Goal: Check status: Check status

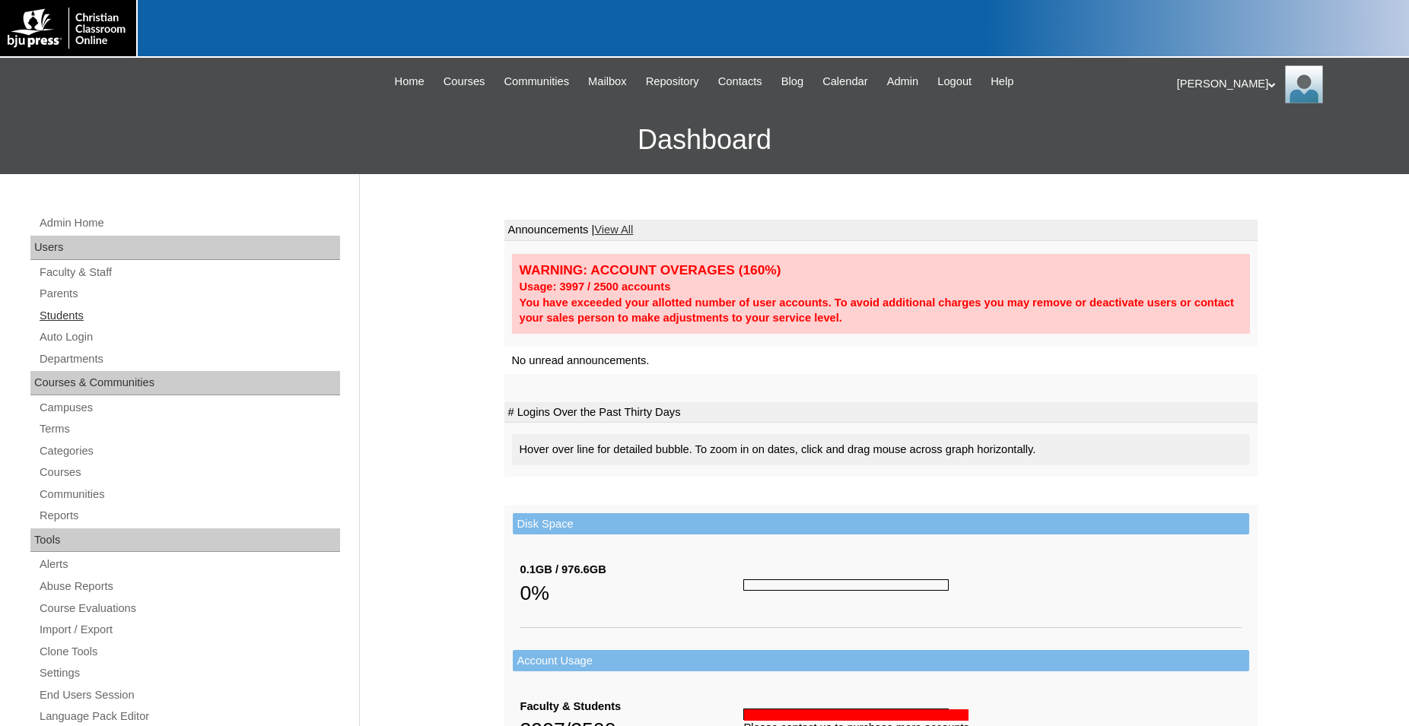
click at [60, 318] on link "Students" at bounding box center [189, 316] width 302 height 19
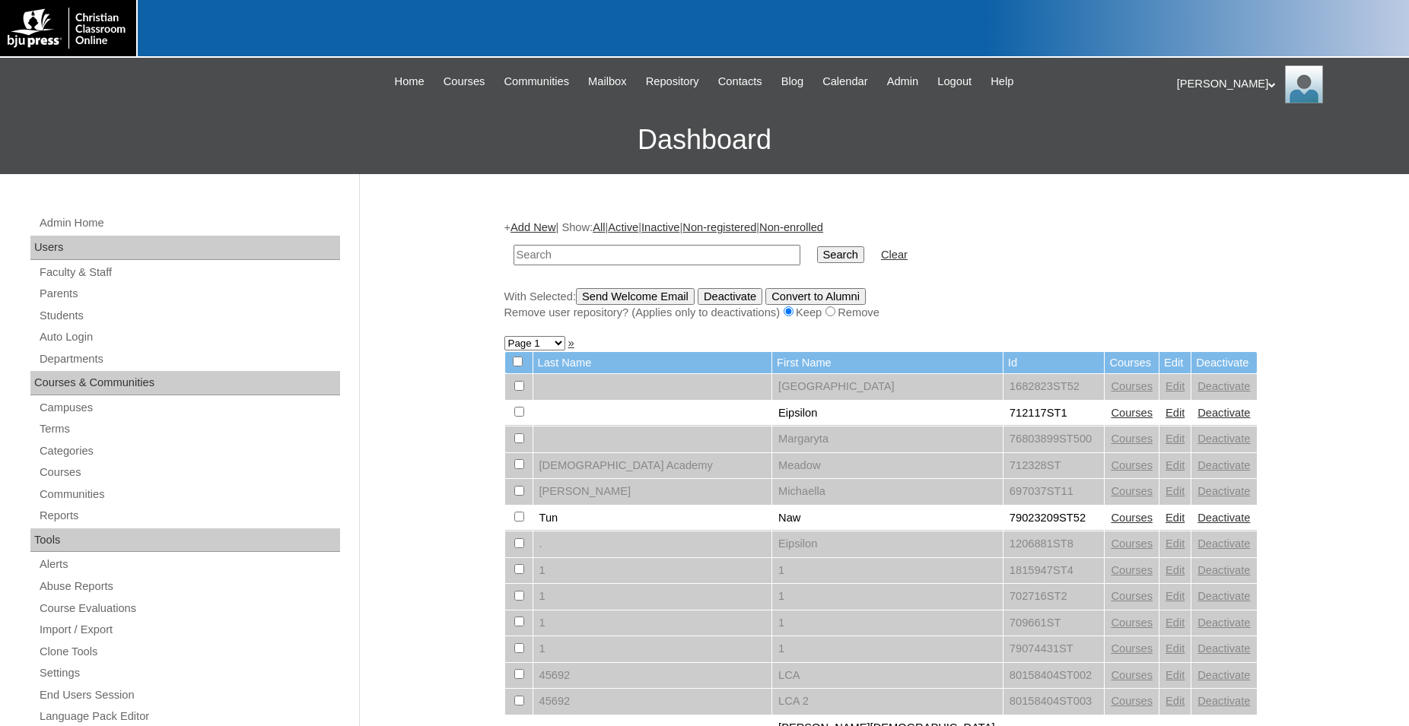
click at [567, 253] on input "text" at bounding box center [656, 255] width 287 height 21
type input "712042"
click at [817, 246] on input "Search" at bounding box center [840, 254] width 47 height 17
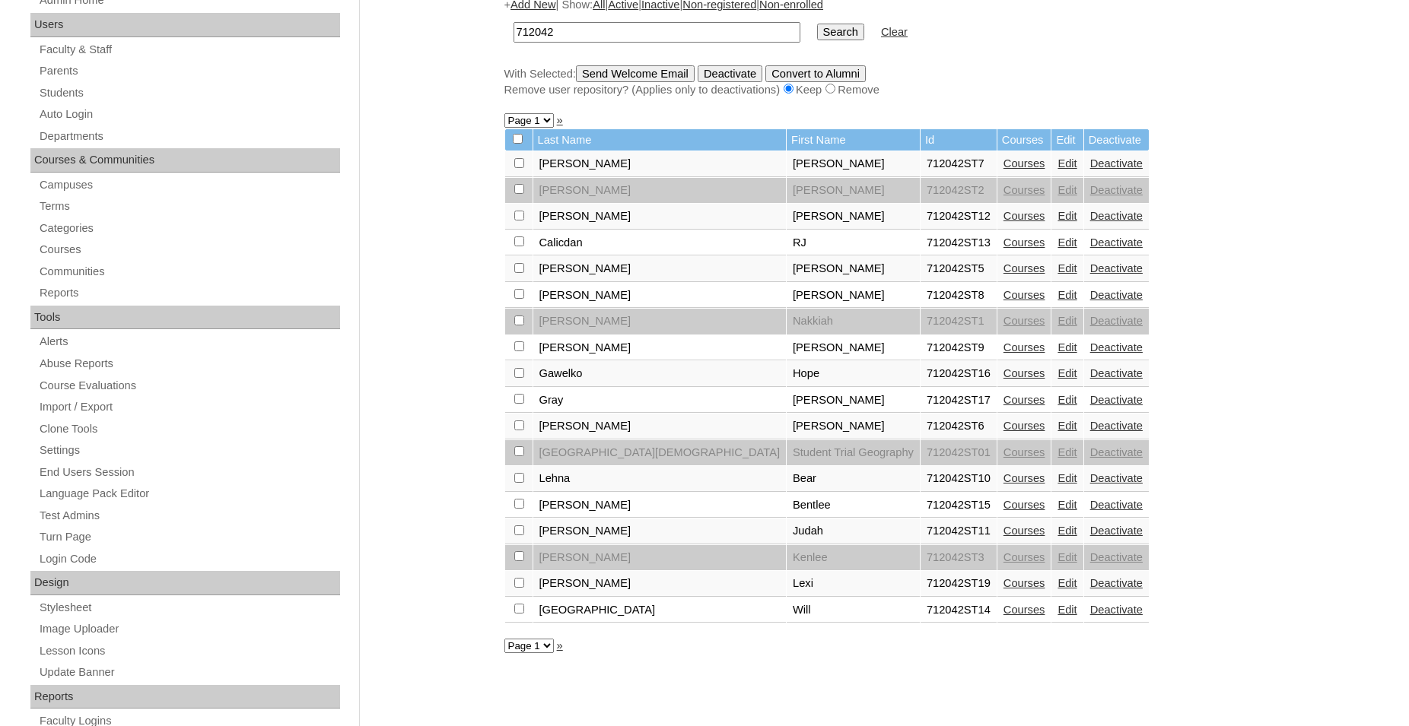
scroll to position [233, 0]
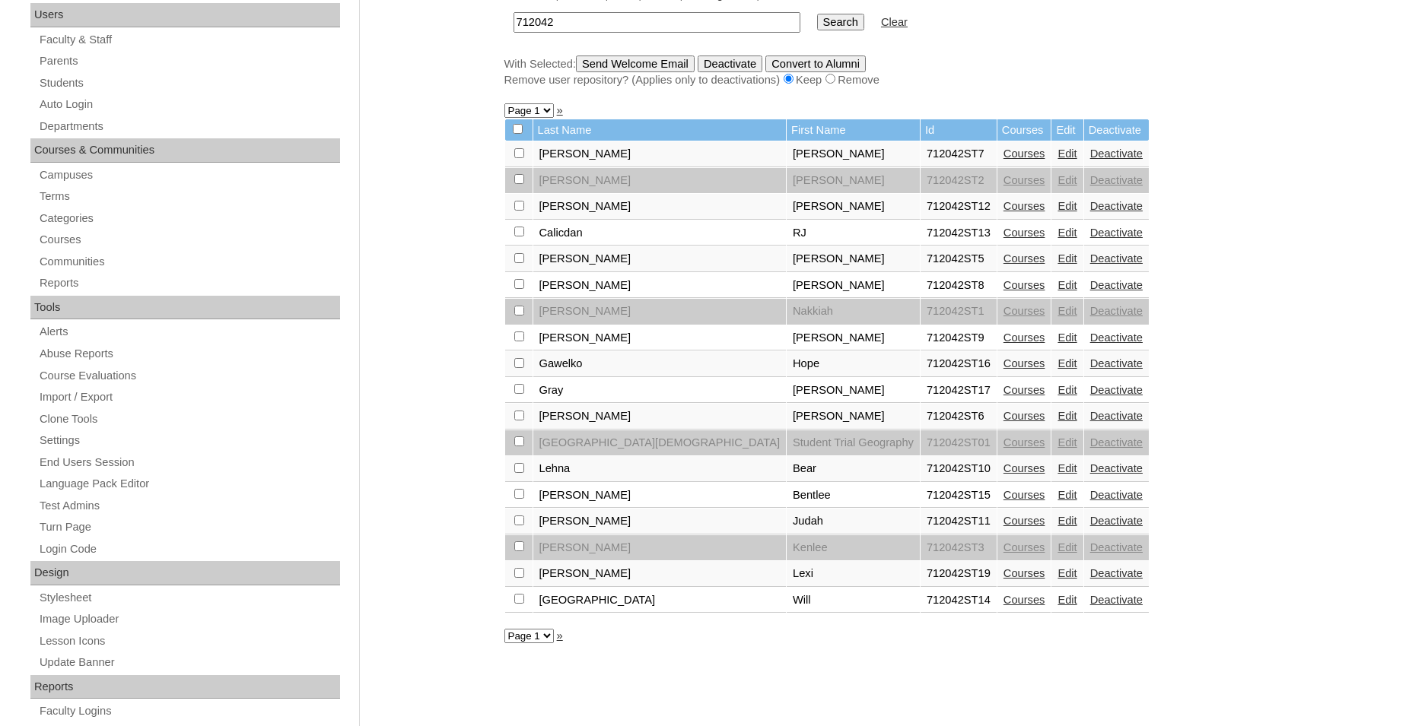
click at [1003, 160] on link "Courses" at bounding box center [1024, 154] width 42 height 12
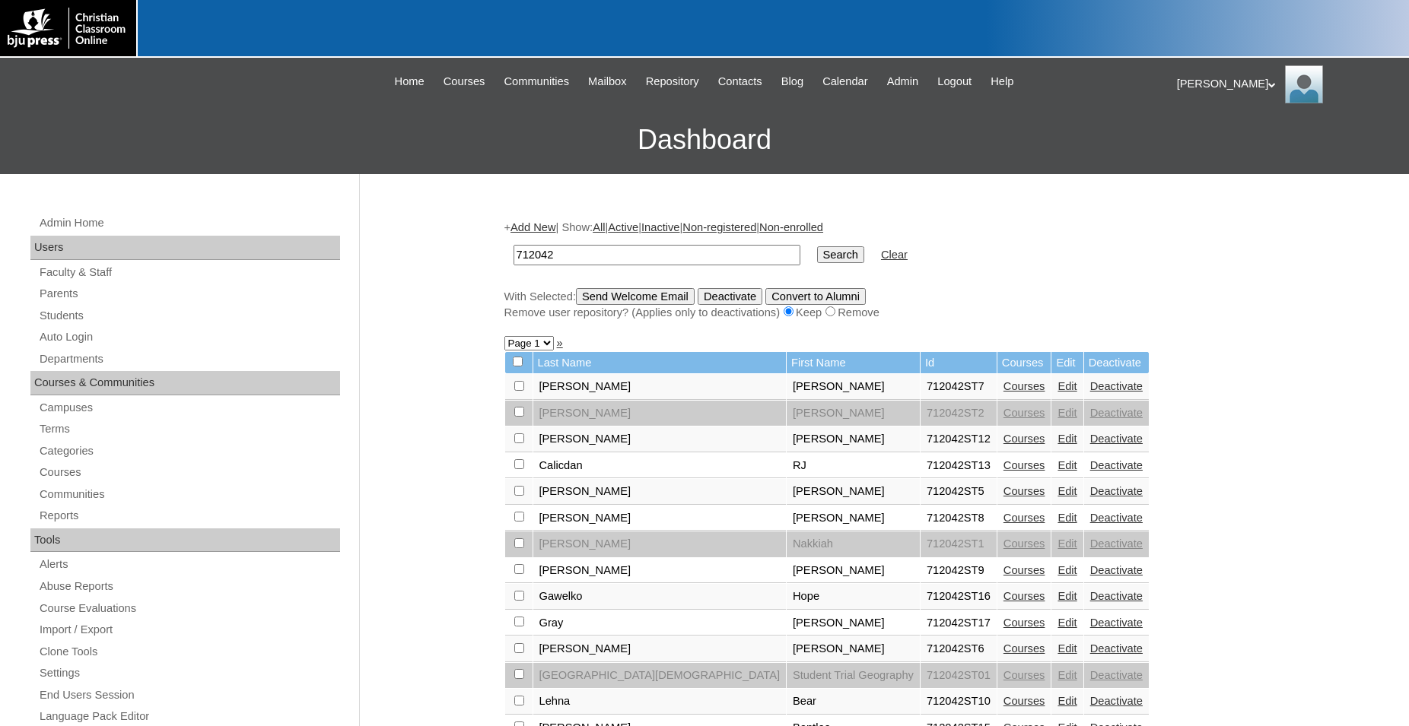
scroll to position [233, 0]
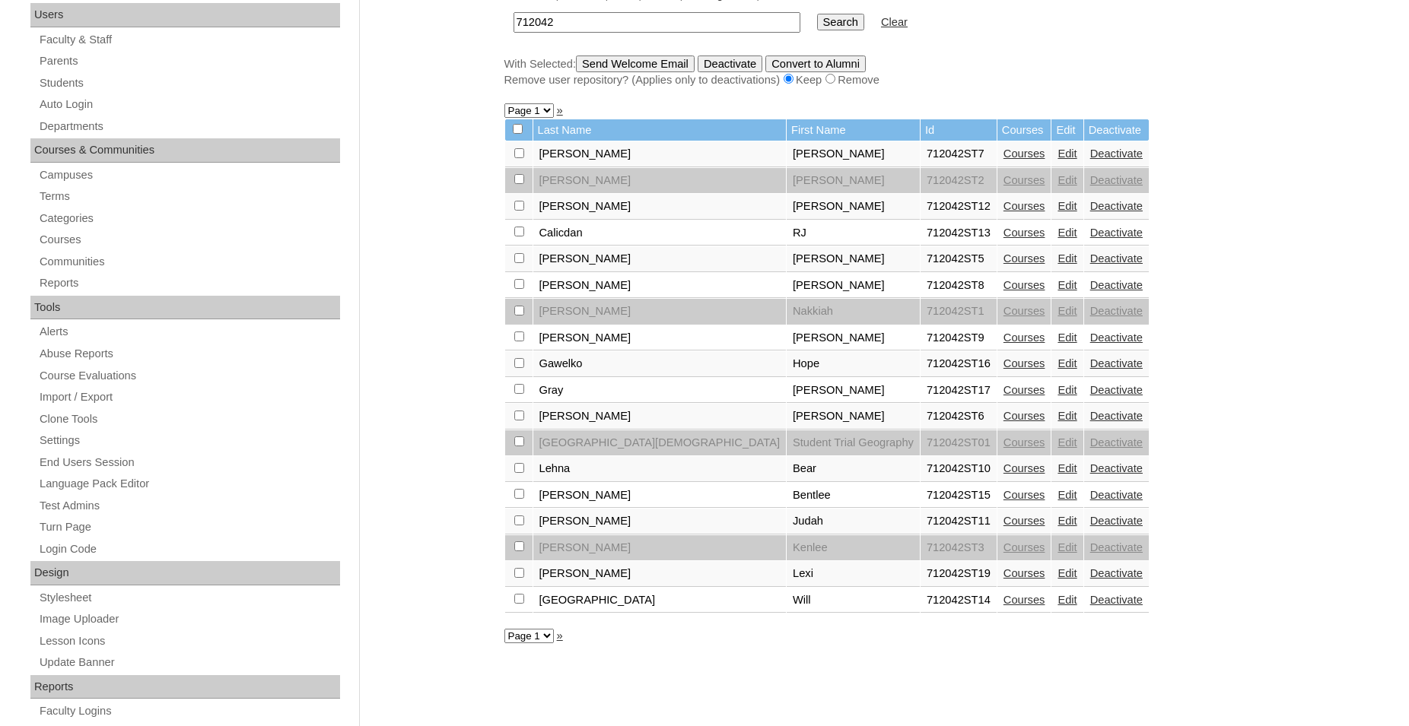
click at [1003, 212] on link "Courses" at bounding box center [1024, 206] width 42 height 12
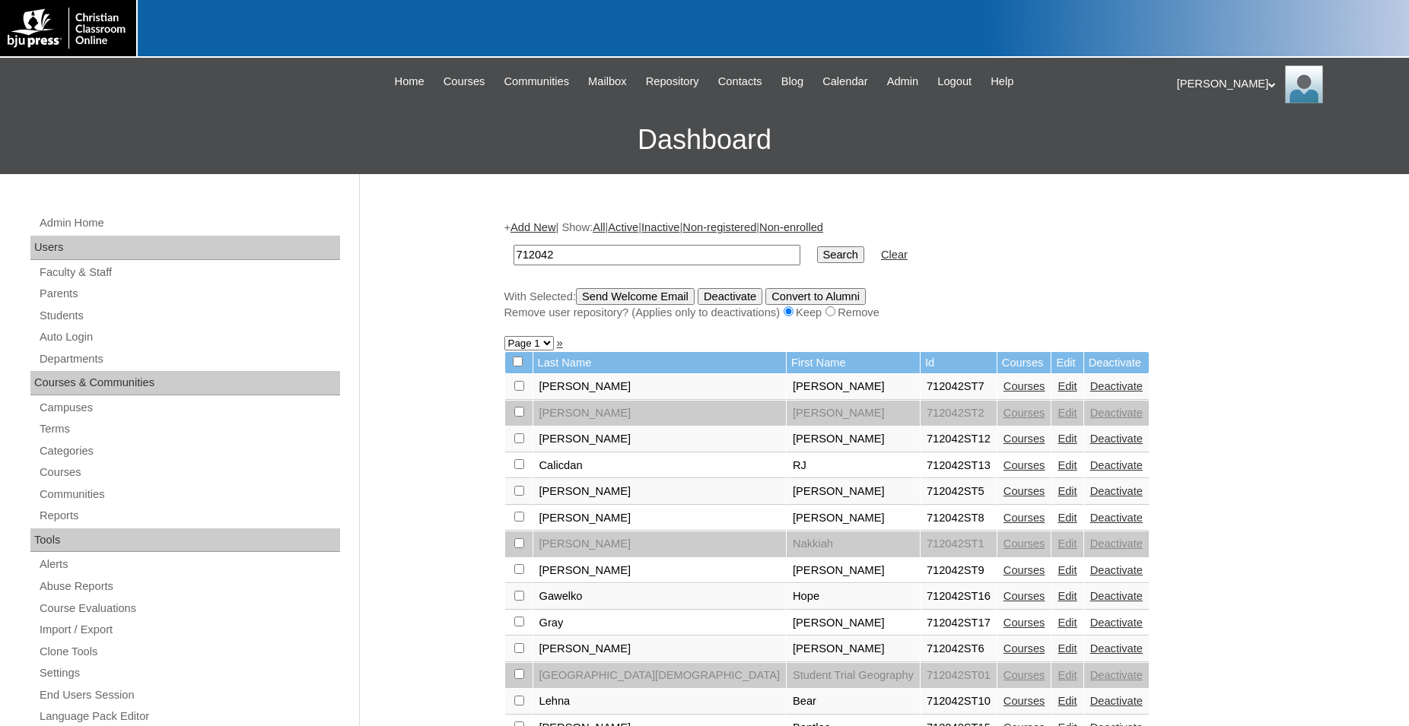
scroll to position [233, 0]
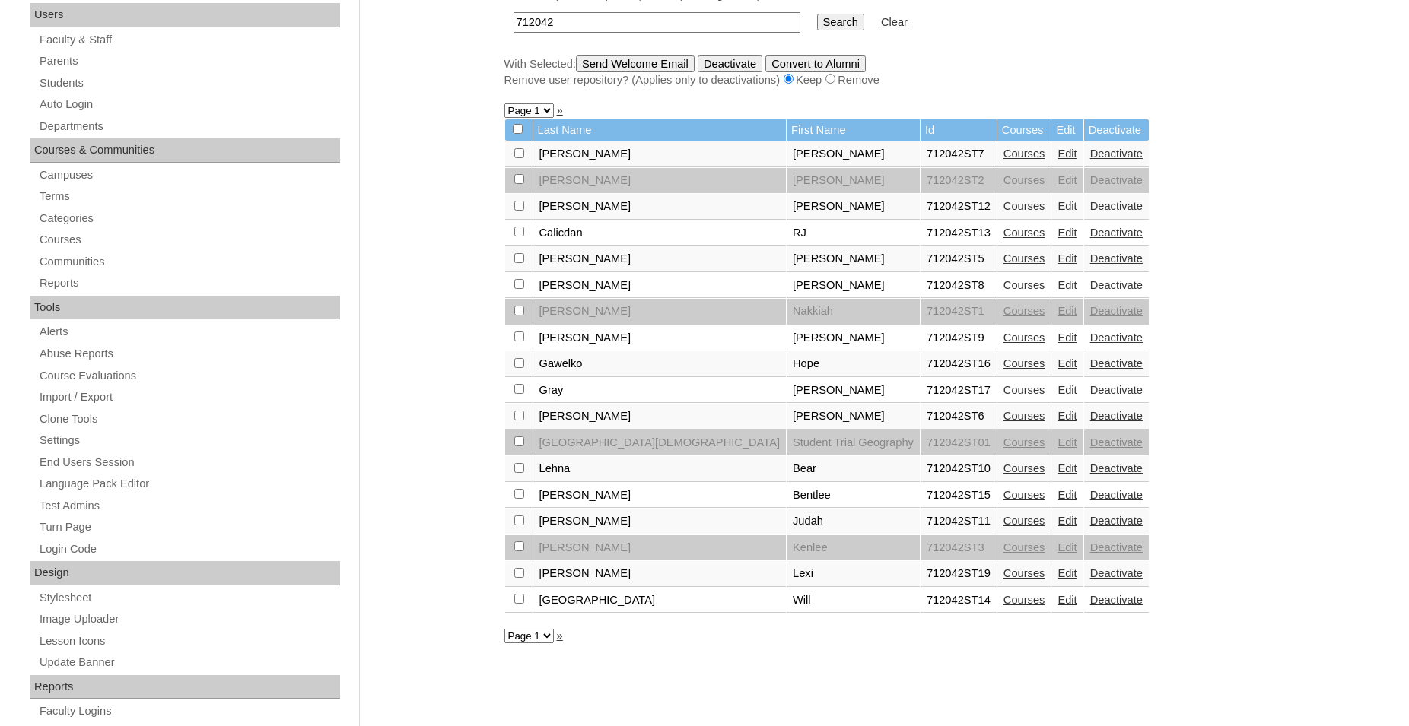
click at [1003, 239] on link "Courses" at bounding box center [1024, 233] width 42 height 12
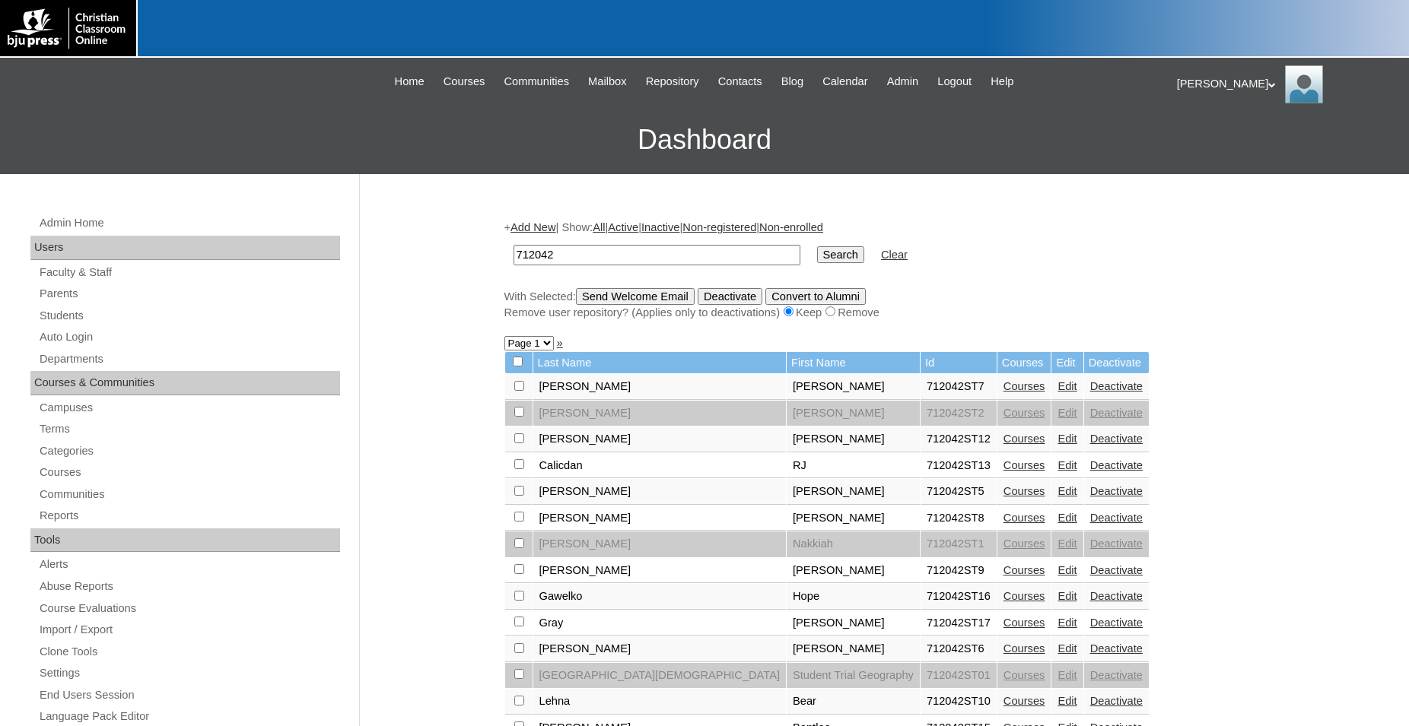
scroll to position [233, 0]
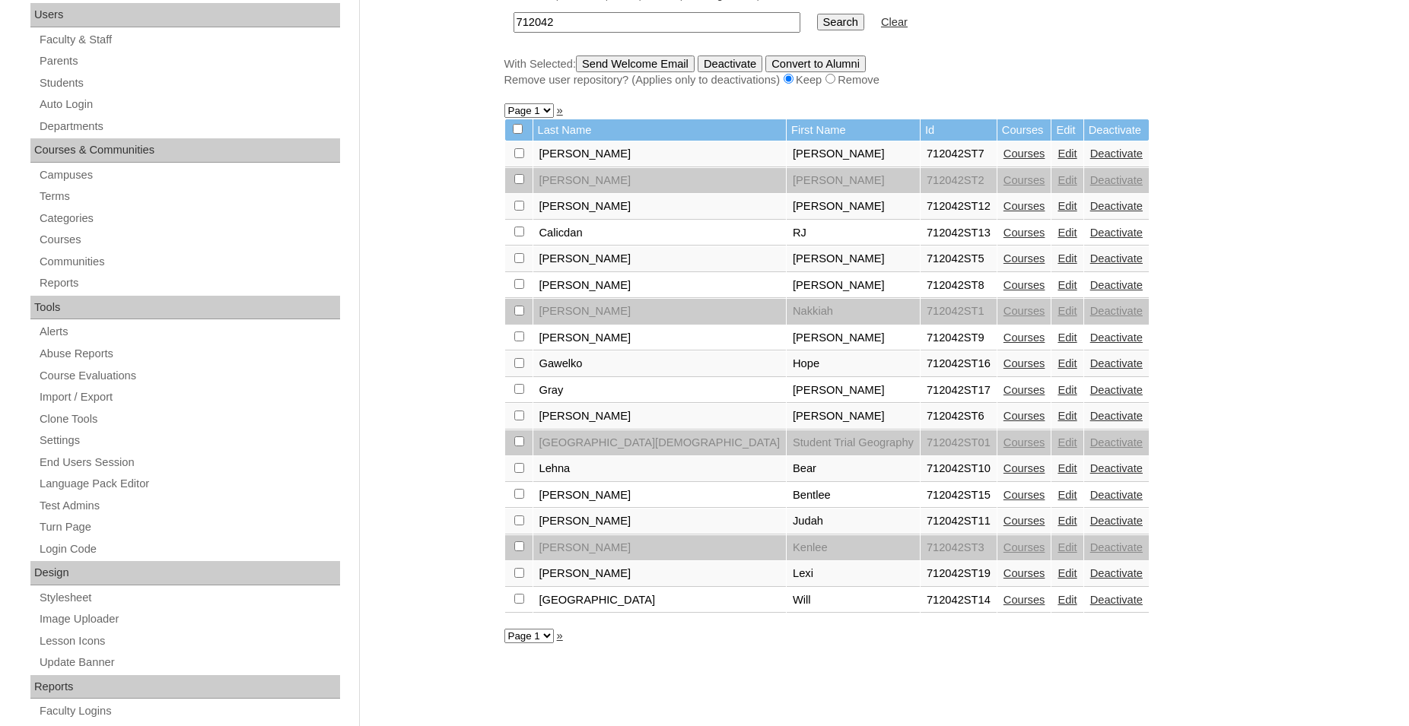
click at [1003, 265] on link "Courses" at bounding box center [1024, 259] width 42 height 12
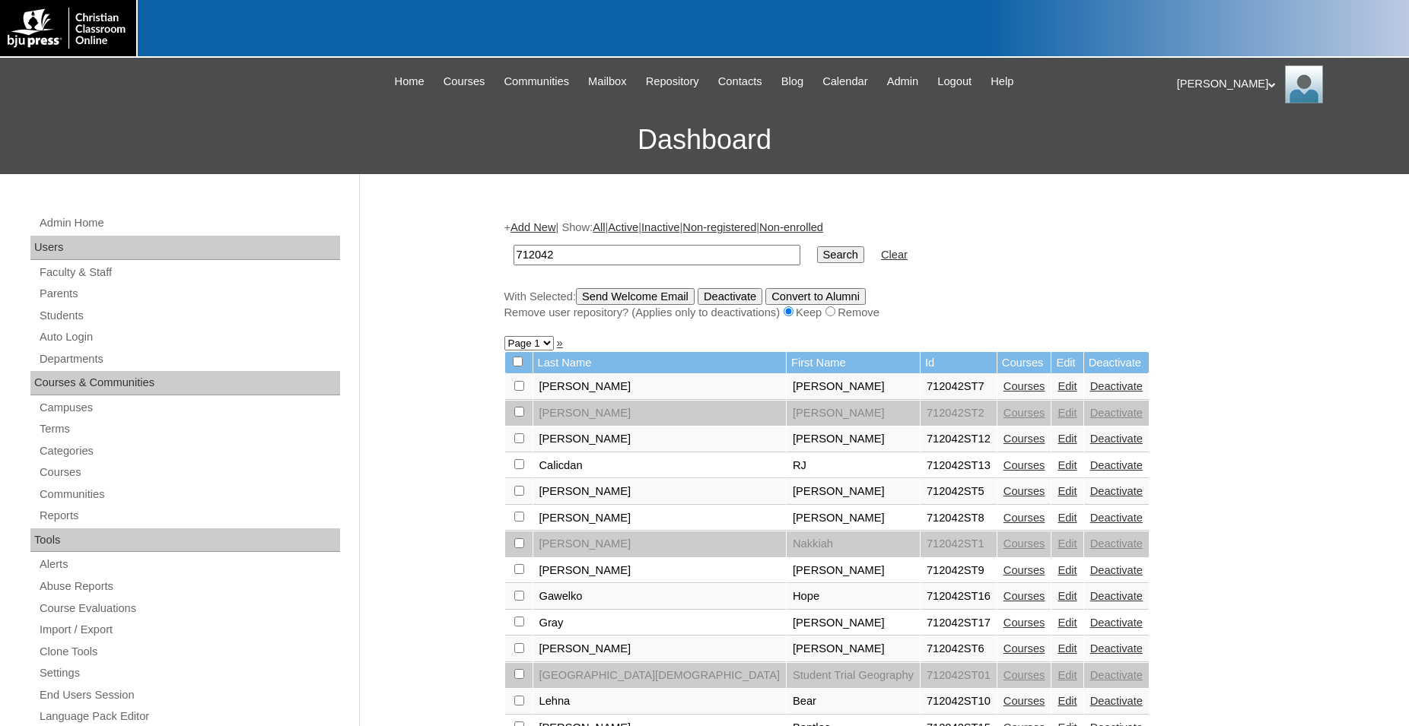
scroll to position [233, 0]
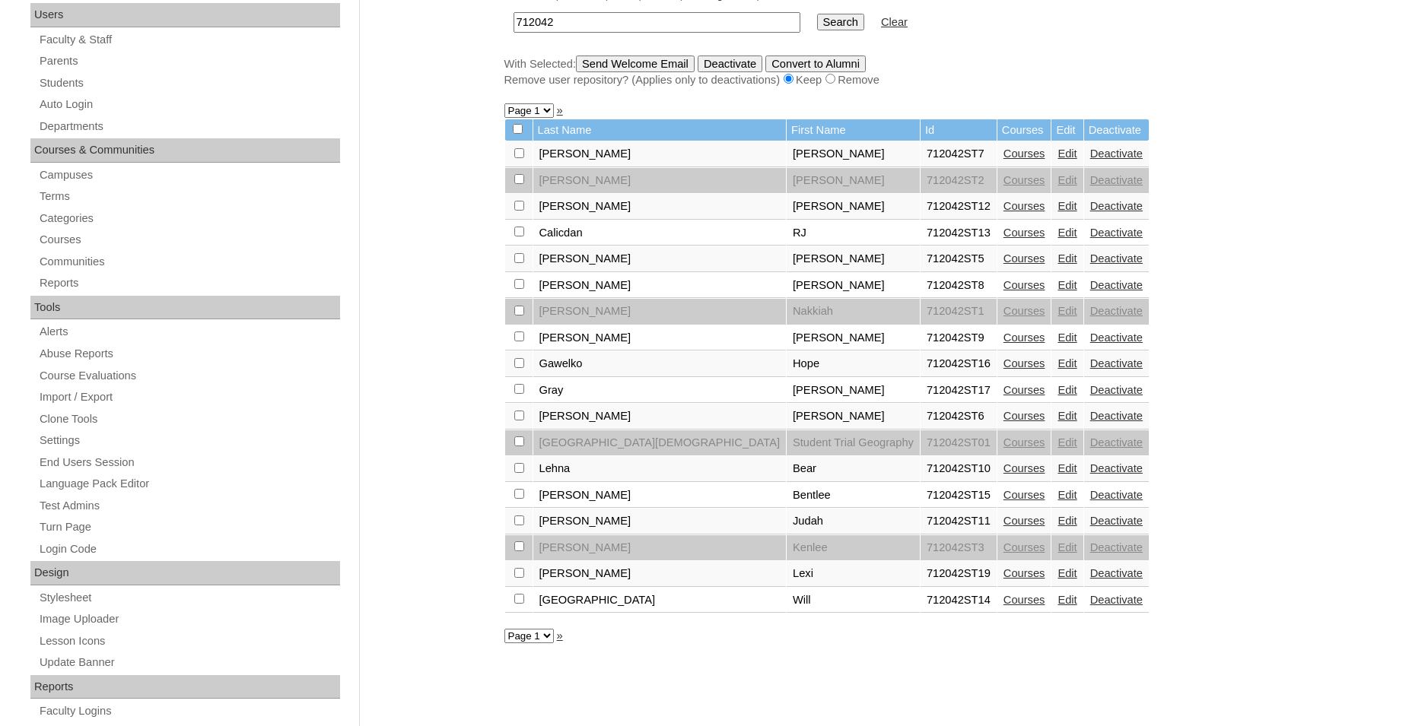
click at [1003, 291] on link "Courses" at bounding box center [1024, 285] width 42 height 12
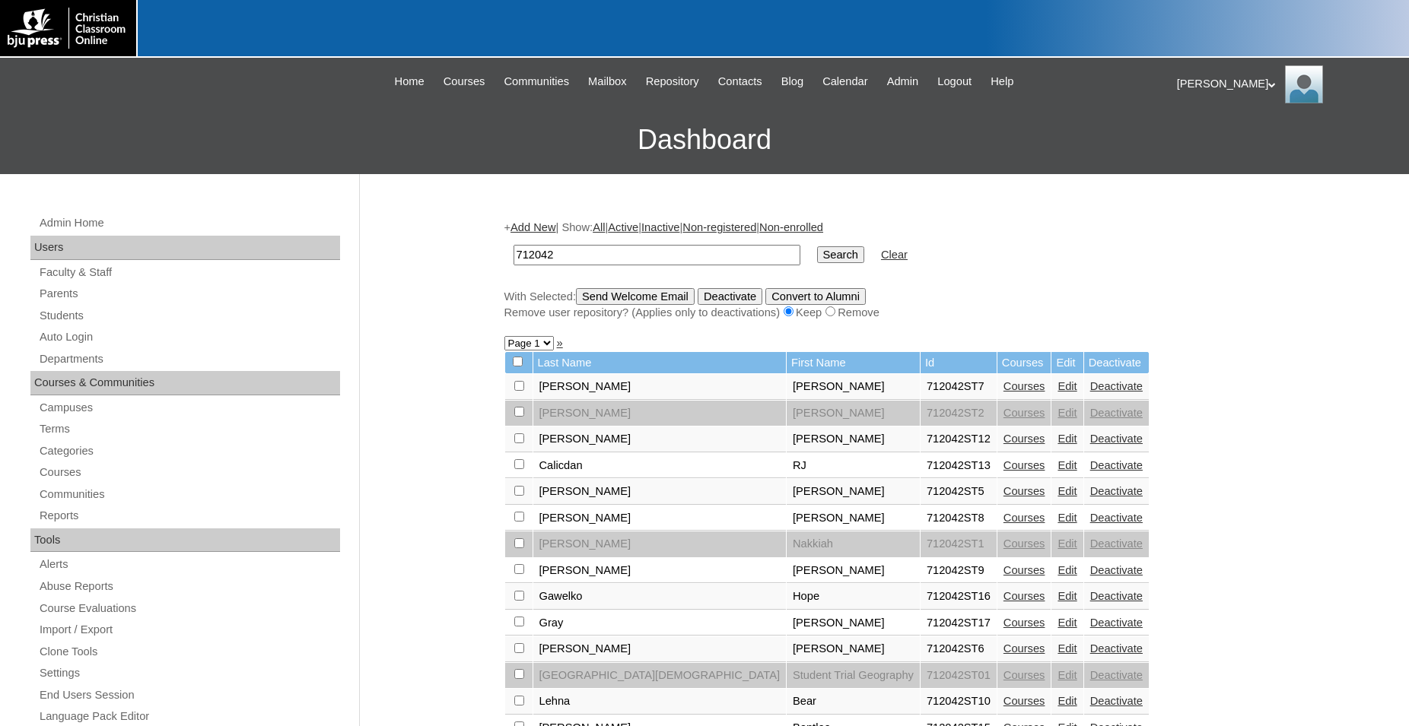
scroll to position [233, 0]
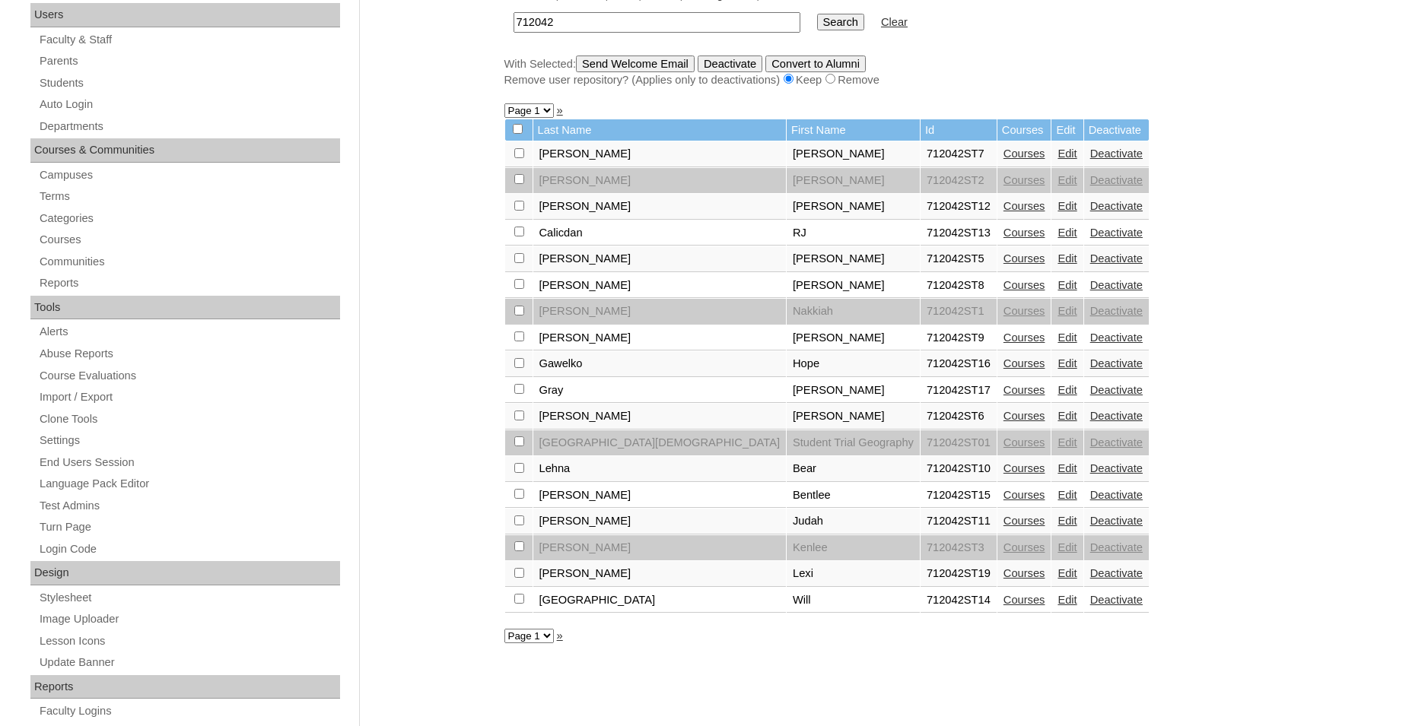
click at [1003, 344] on link "Courses" at bounding box center [1024, 338] width 42 height 12
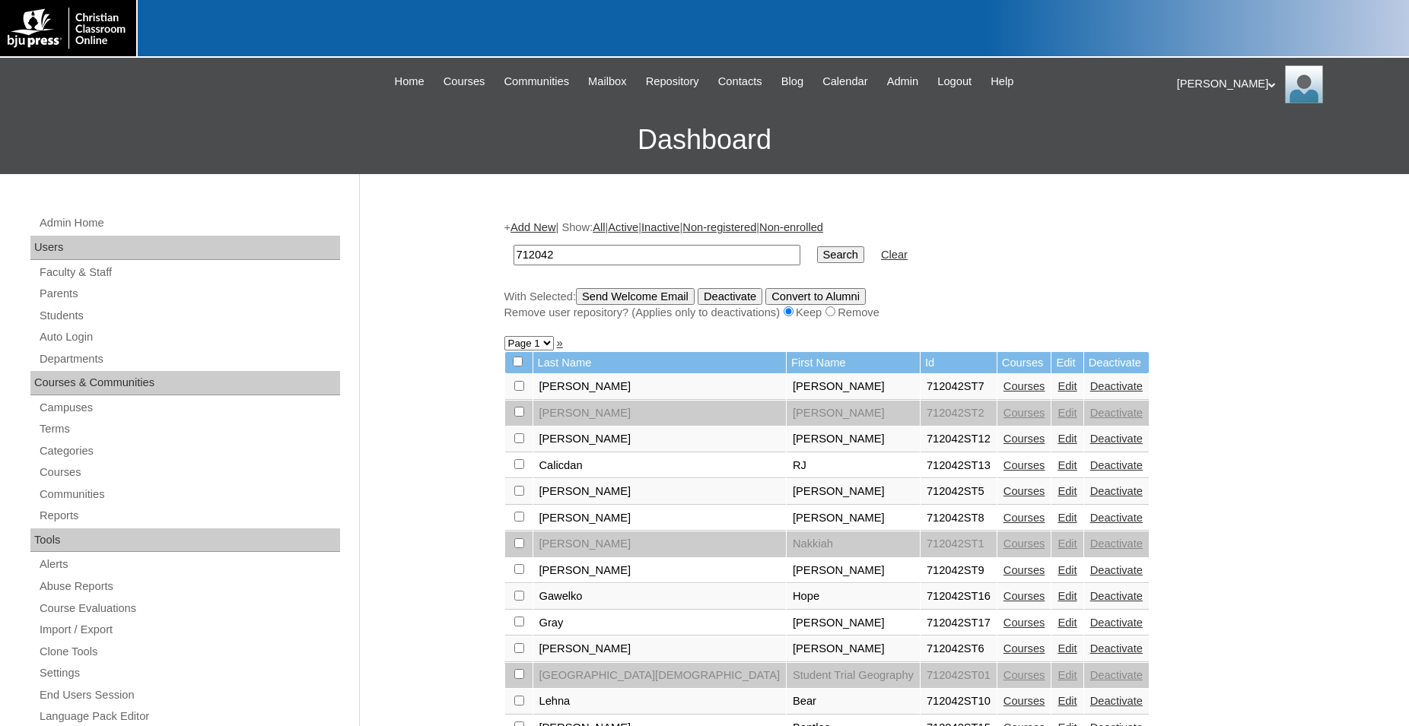
scroll to position [233, 0]
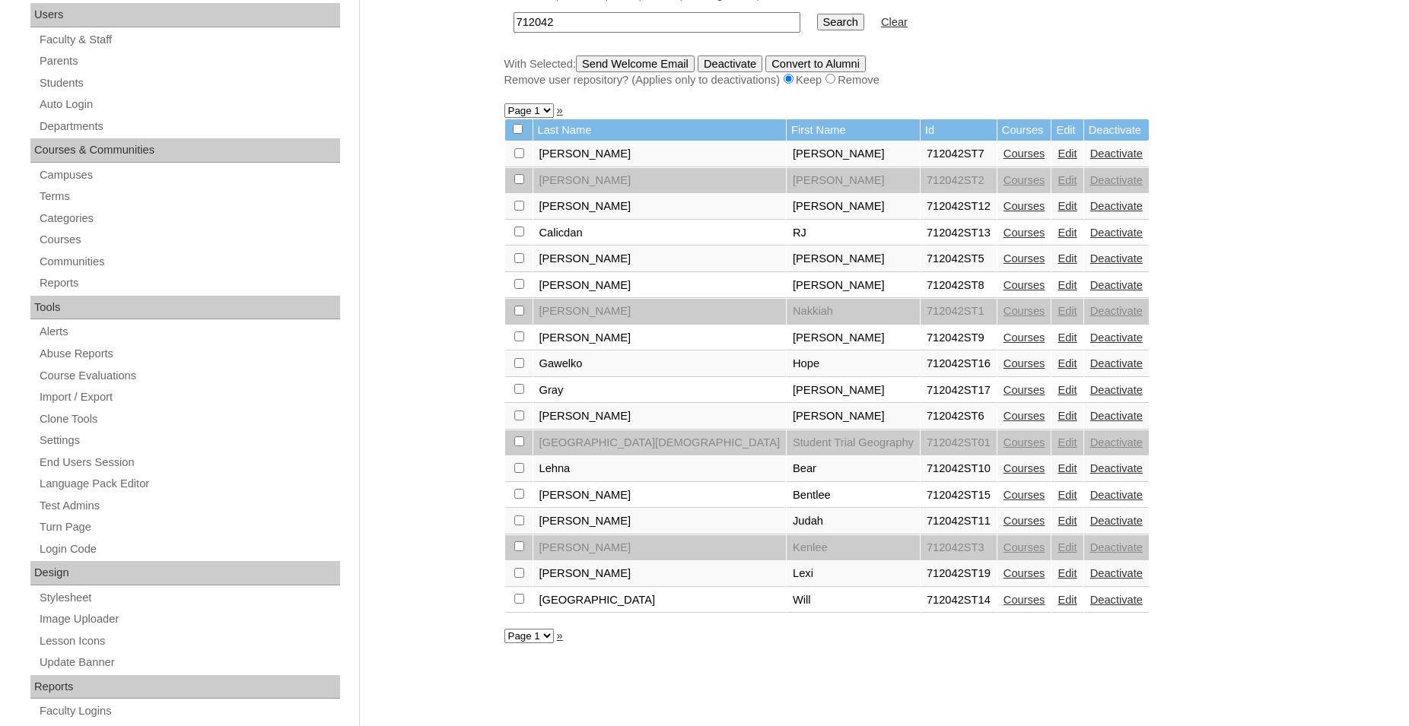
click at [1003, 370] on link "Courses" at bounding box center [1024, 363] width 42 height 12
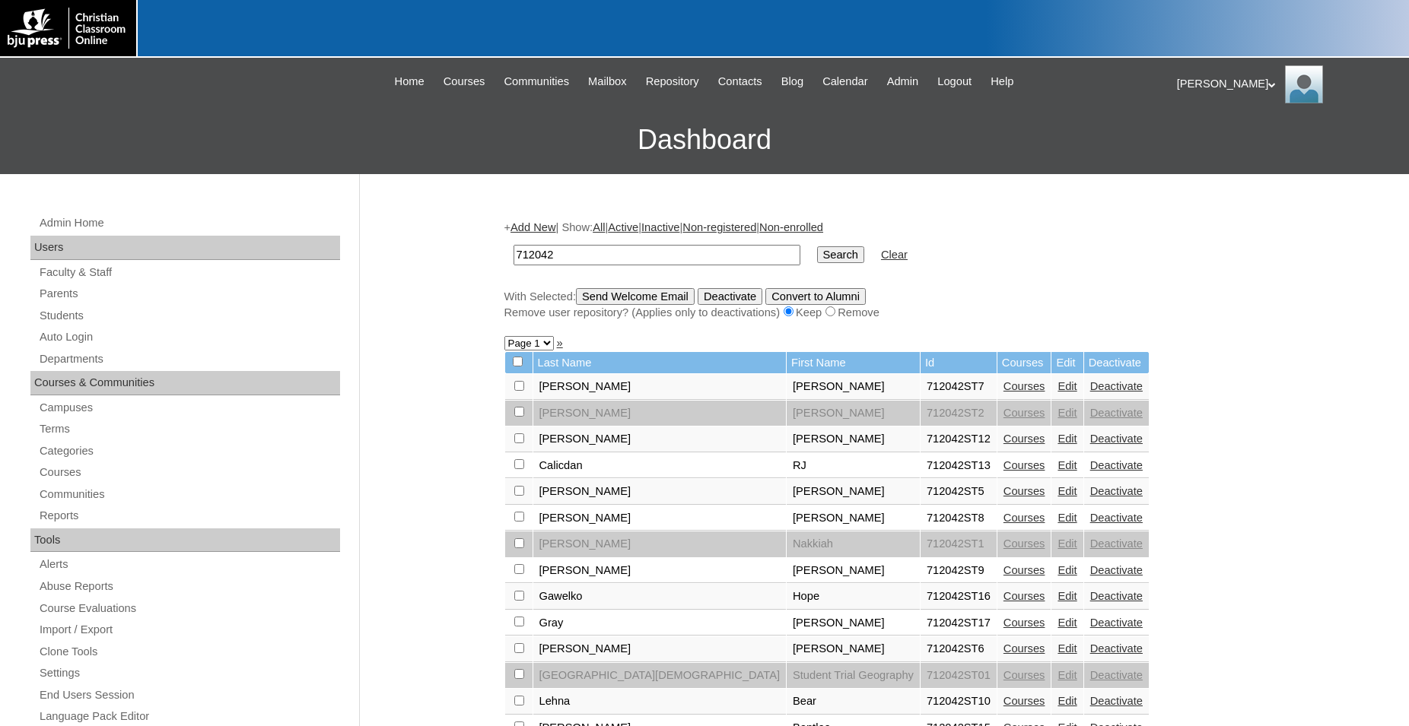
scroll to position [233, 0]
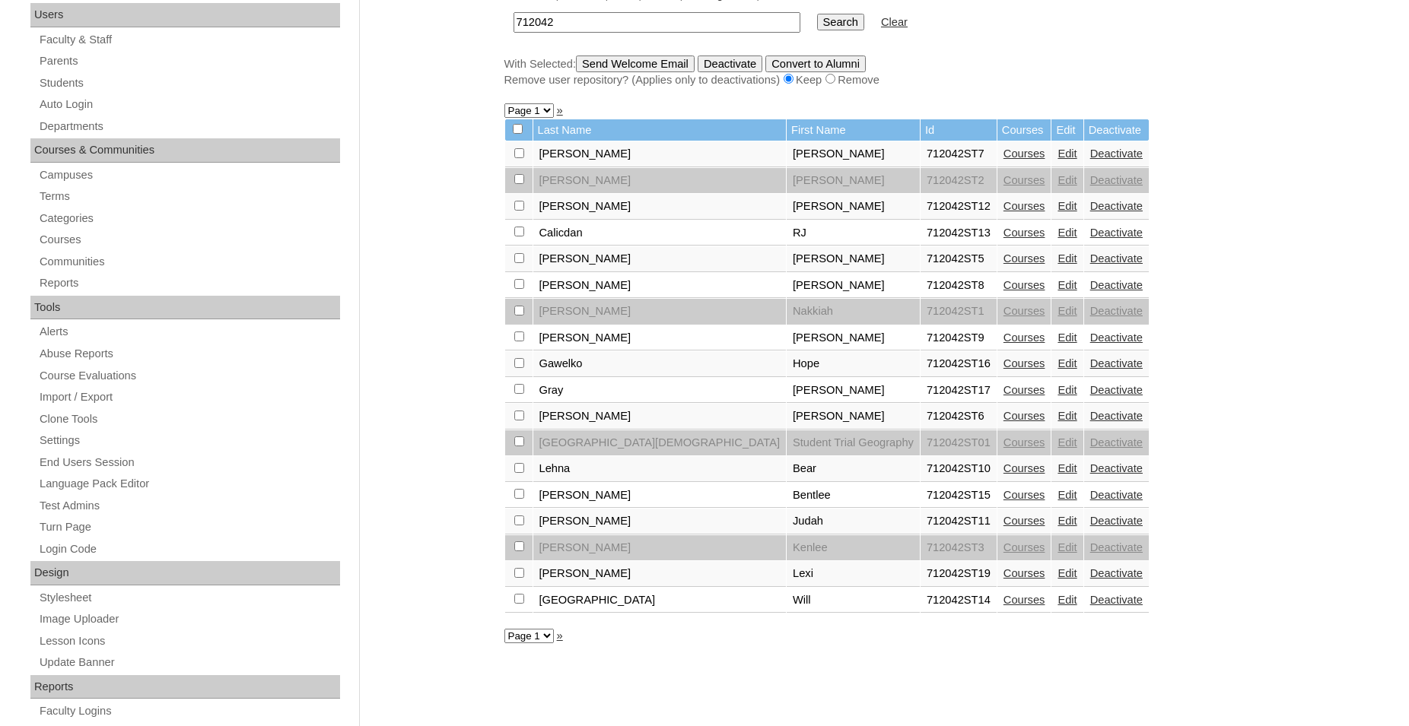
click at [1003, 396] on link "Courses" at bounding box center [1024, 390] width 42 height 12
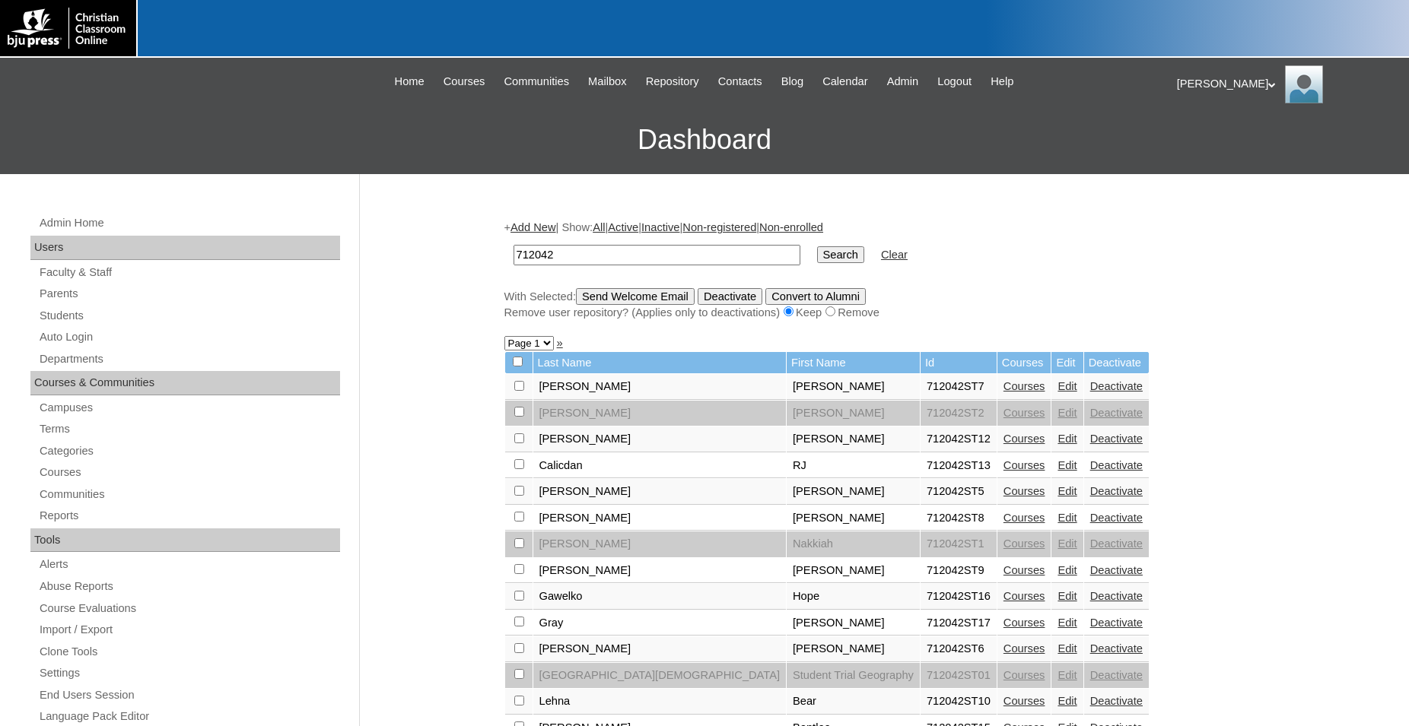
scroll to position [233, 0]
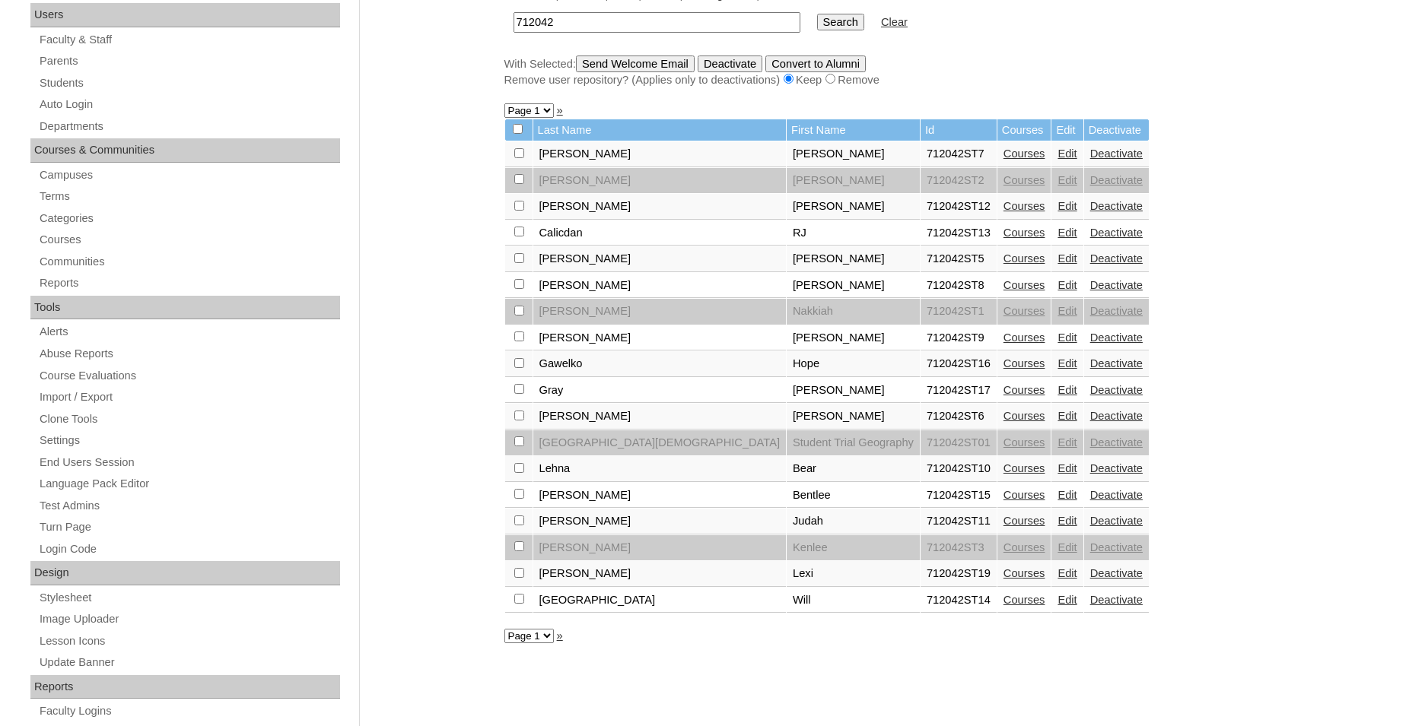
click at [1003, 422] on link "Courses" at bounding box center [1024, 416] width 42 height 12
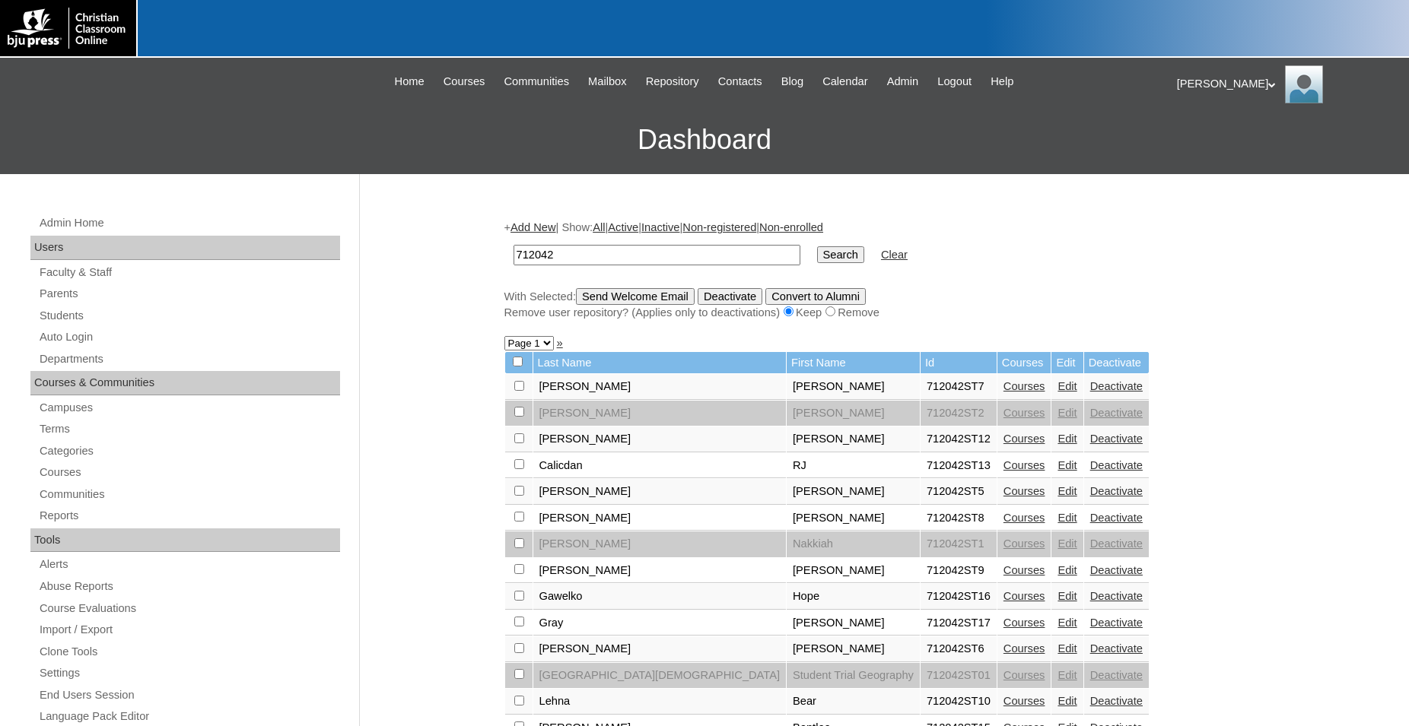
scroll to position [233, 0]
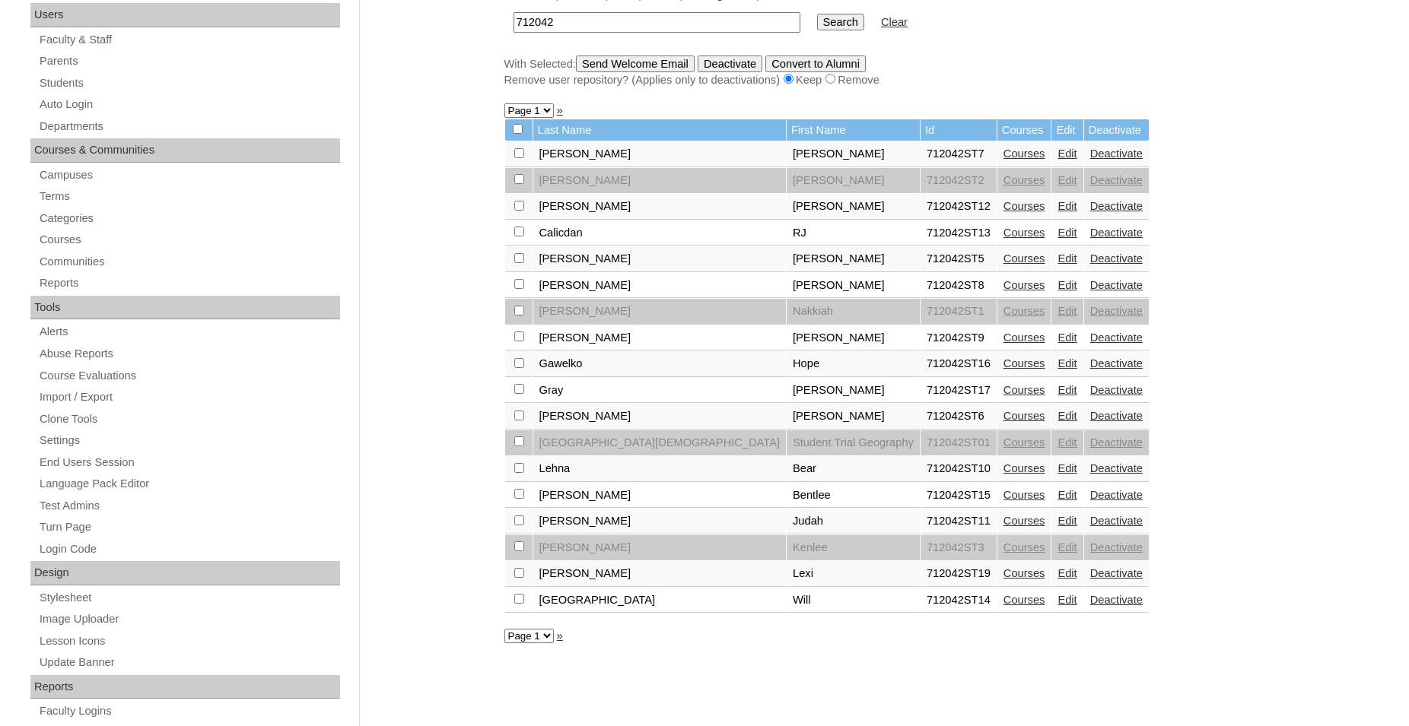
click at [1003, 475] on link "Courses" at bounding box center [1024, 468] width 42 height 12
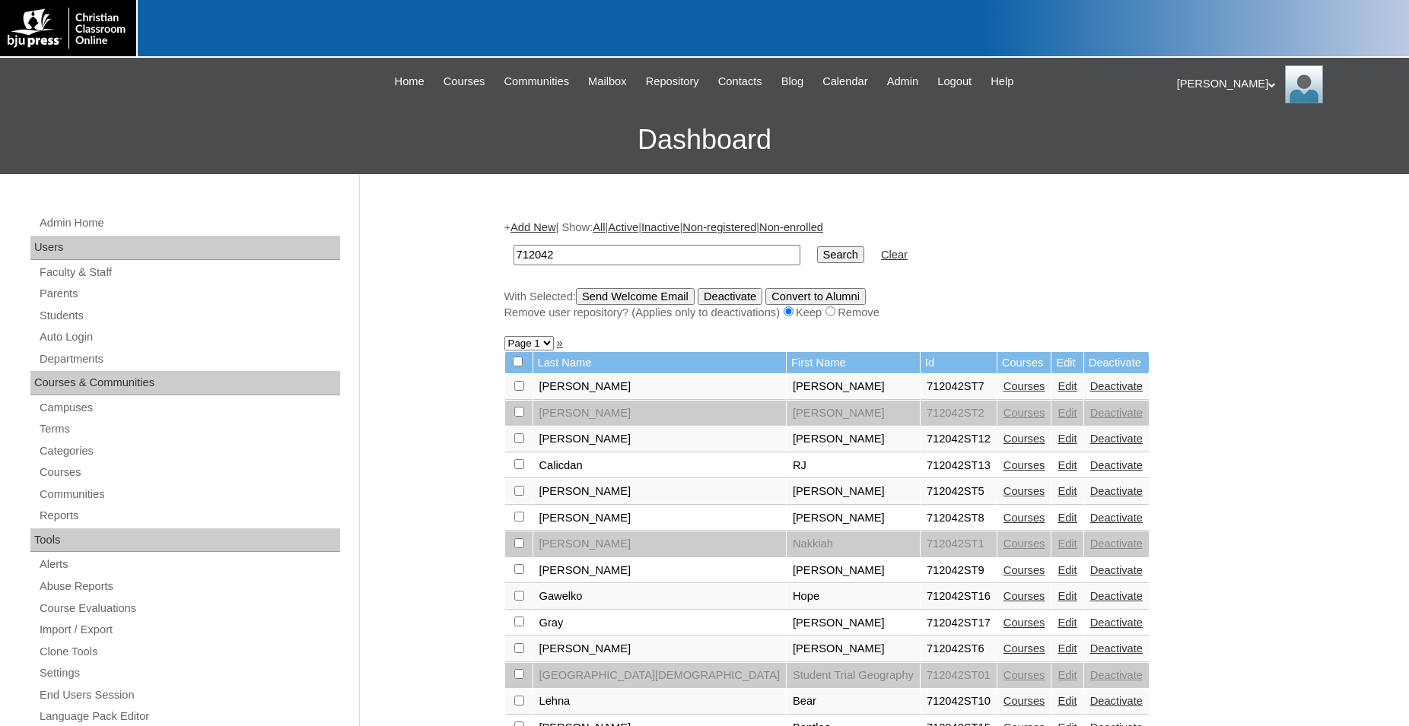
scroll to position [233, 0]
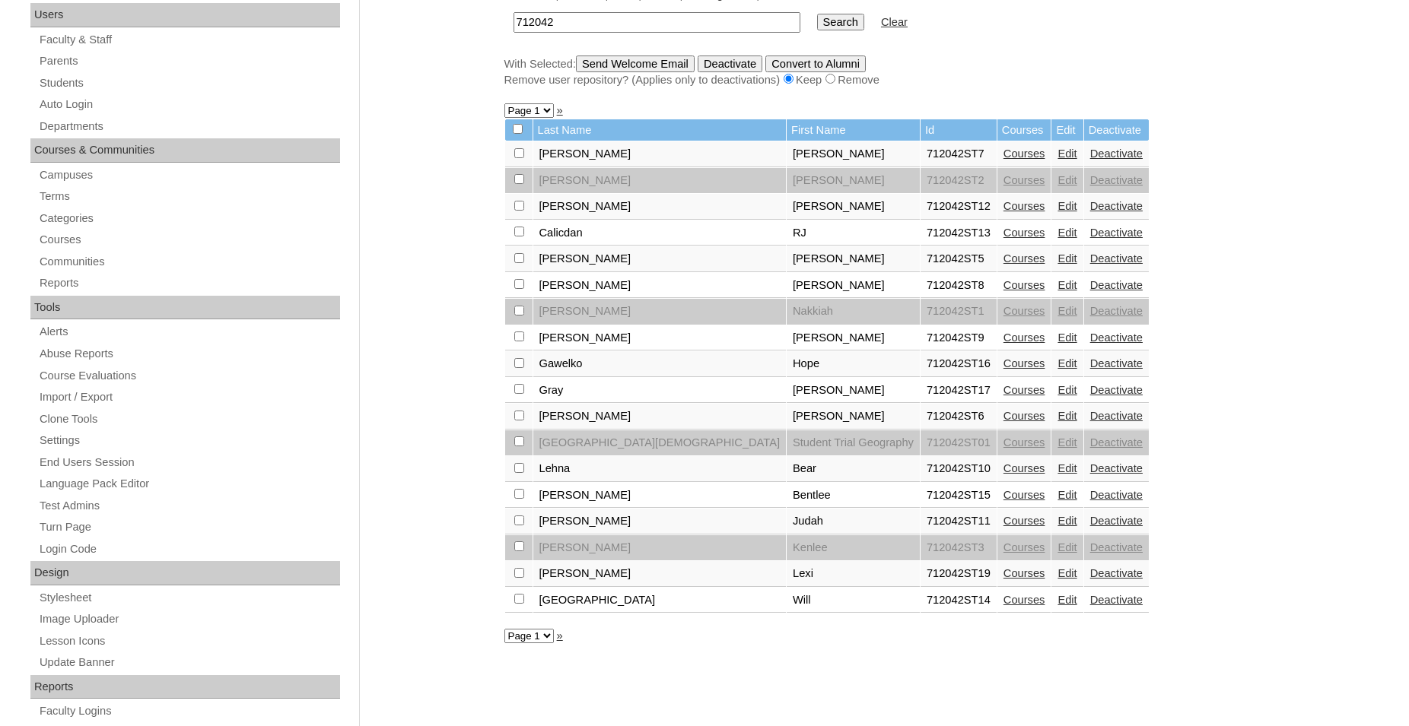
click at [1003, 501] on link "Courses" at bounding box center [1024, 495] width 42 height 12
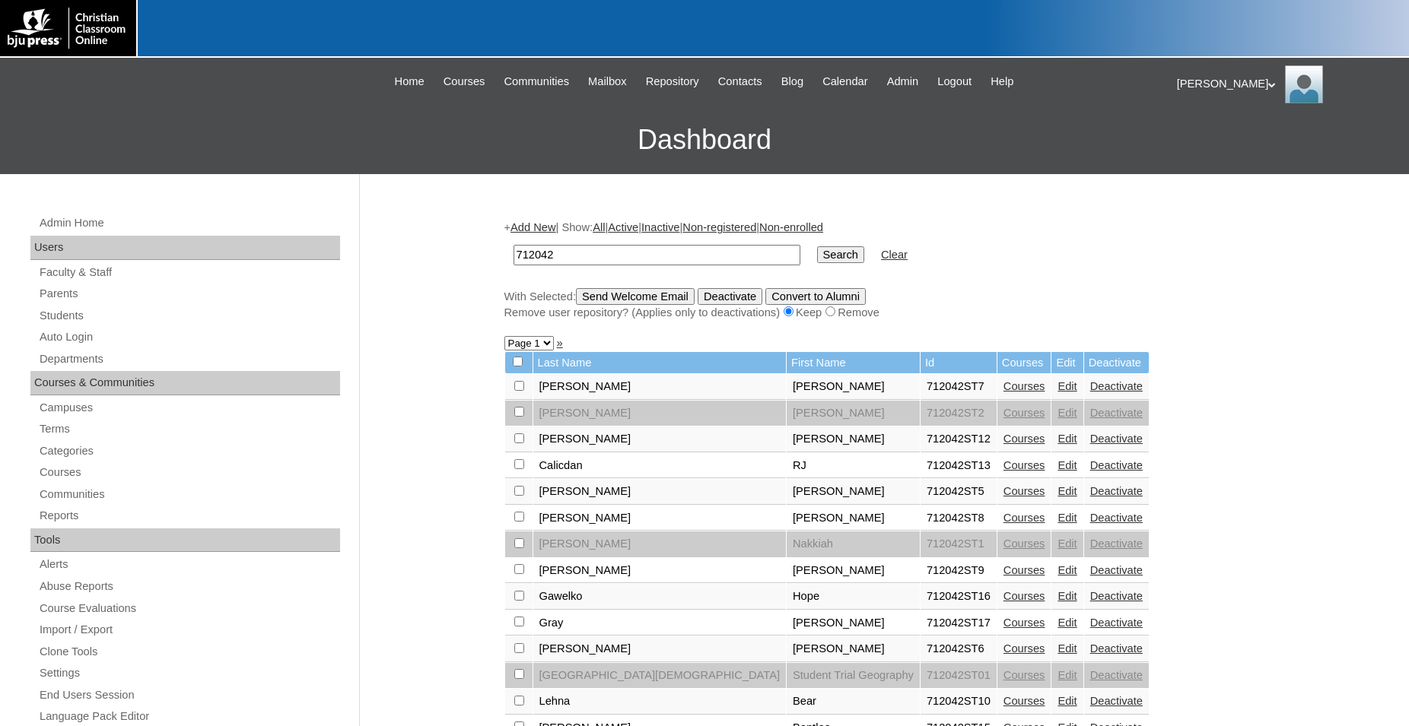
scroll to position [233, 0]
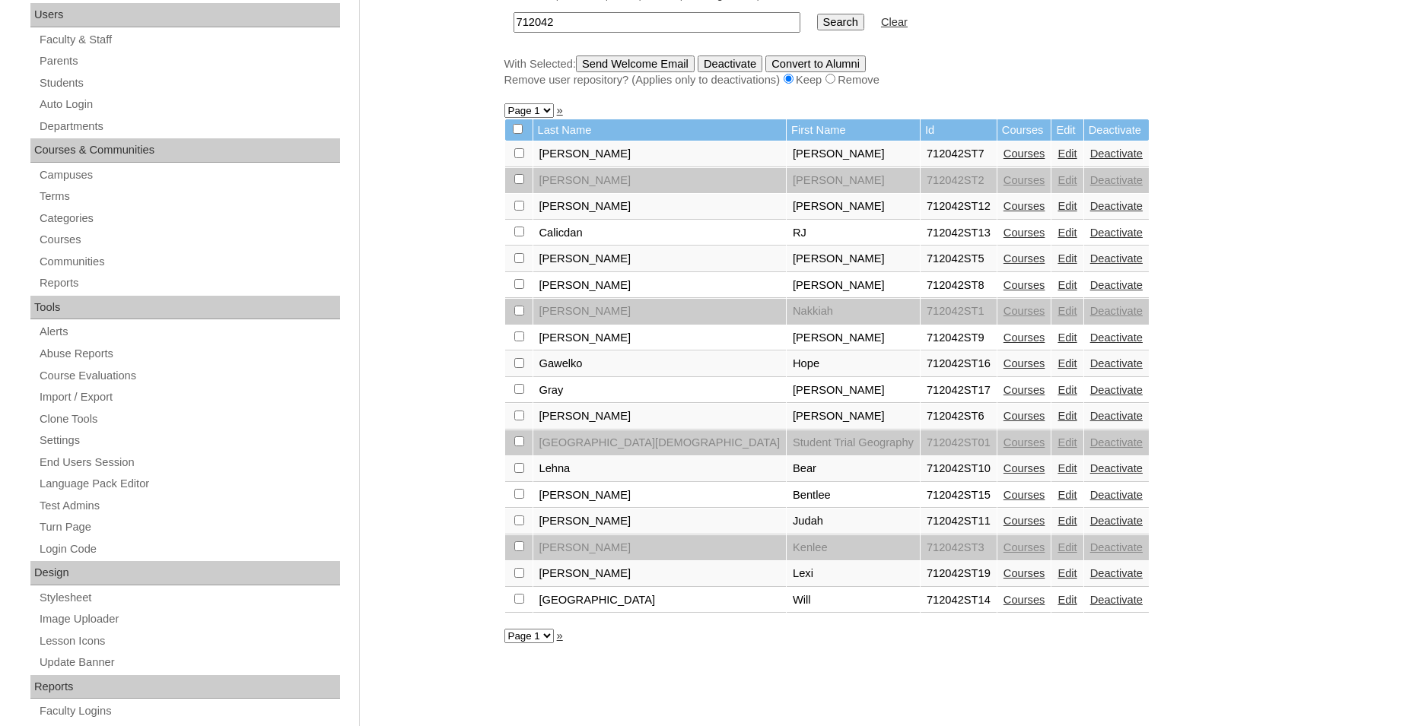
click at [1003, 527] on link "Courses" at bounding box center [1024, 521] width 42 height 12
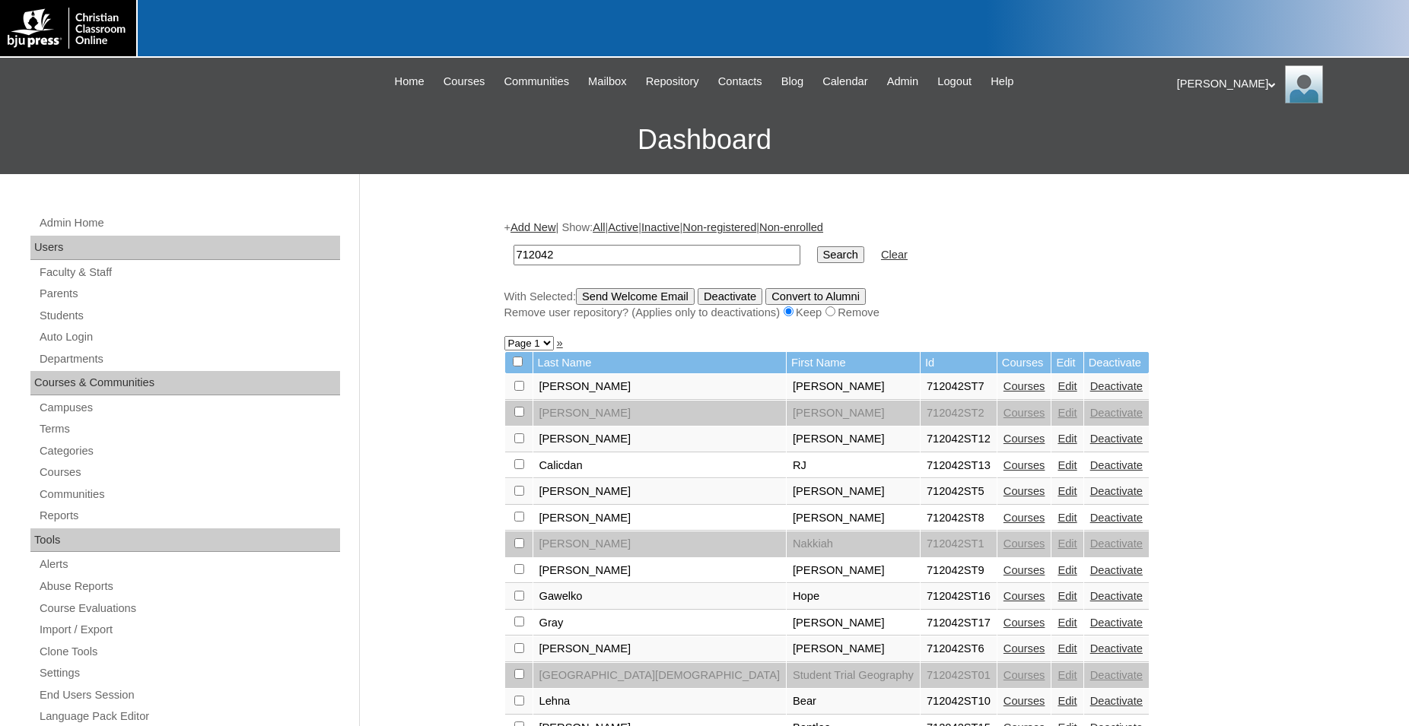
scroll to position [233, 0]
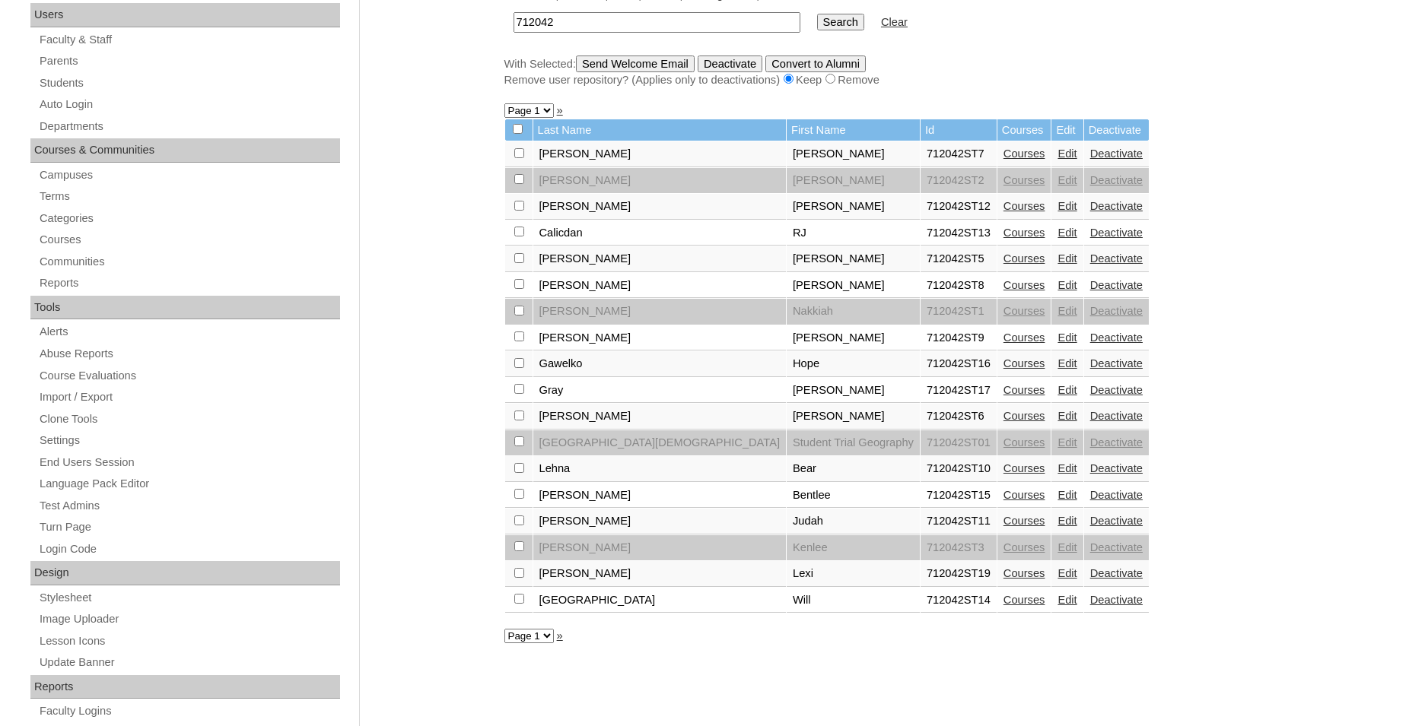
click at [1003, 580] on link "Courses" at bounding box center [1024, 573] width 42 height 12
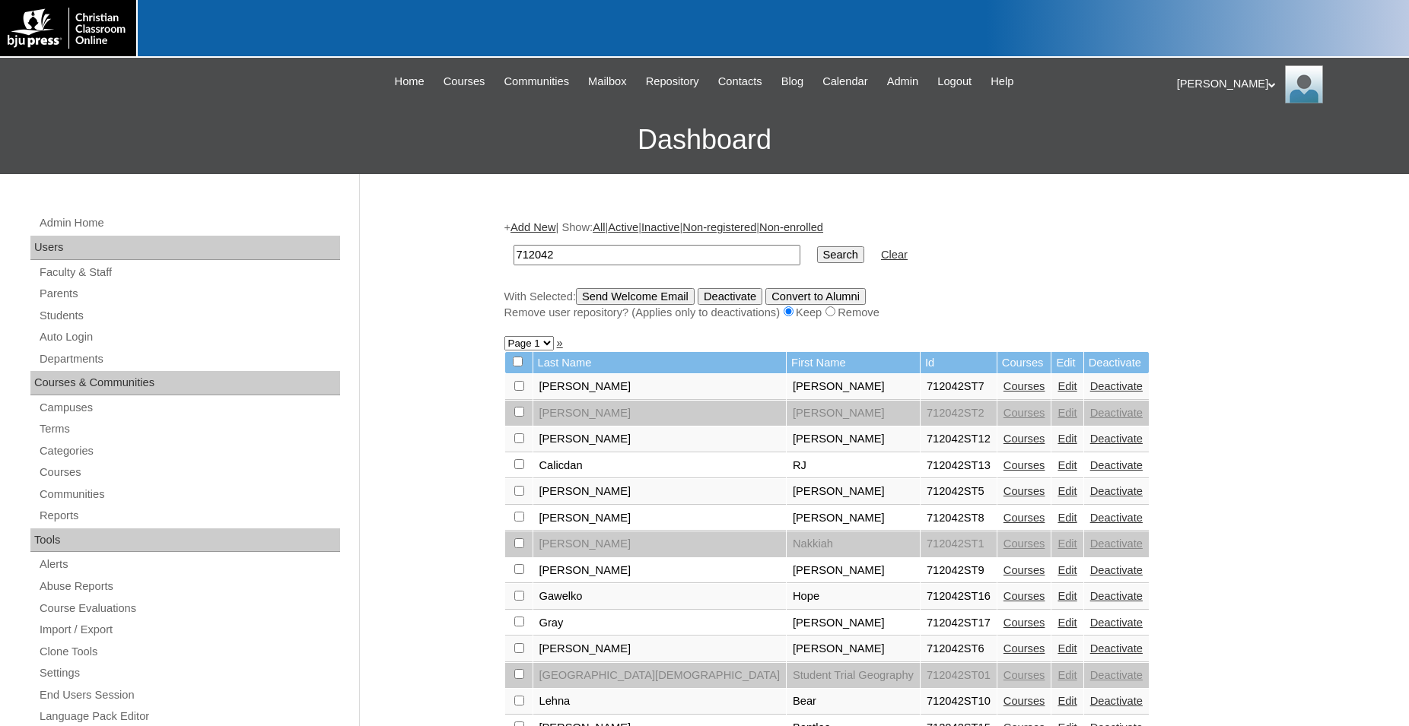
scroll to position [233, 0]
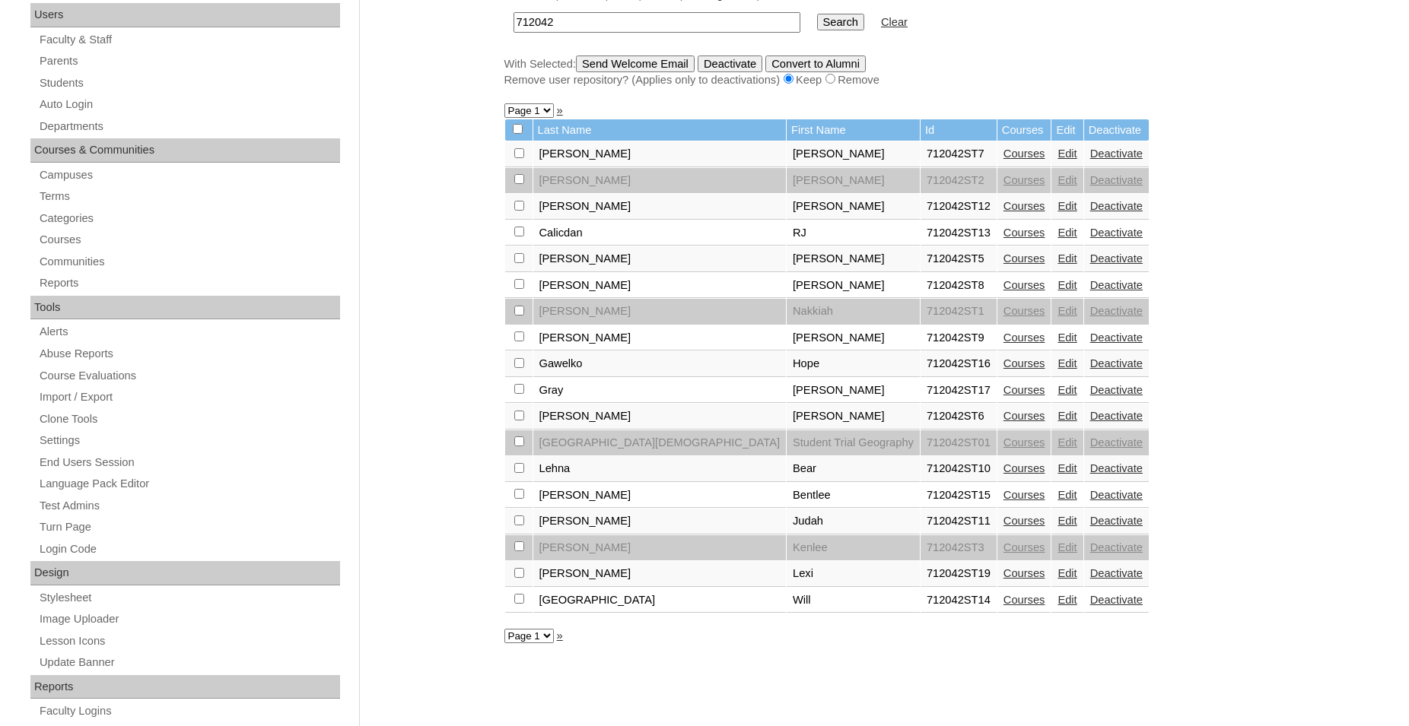
click at [1003, 606] on link "Courses" at bounding box center [1024, 600] width 42 height 12
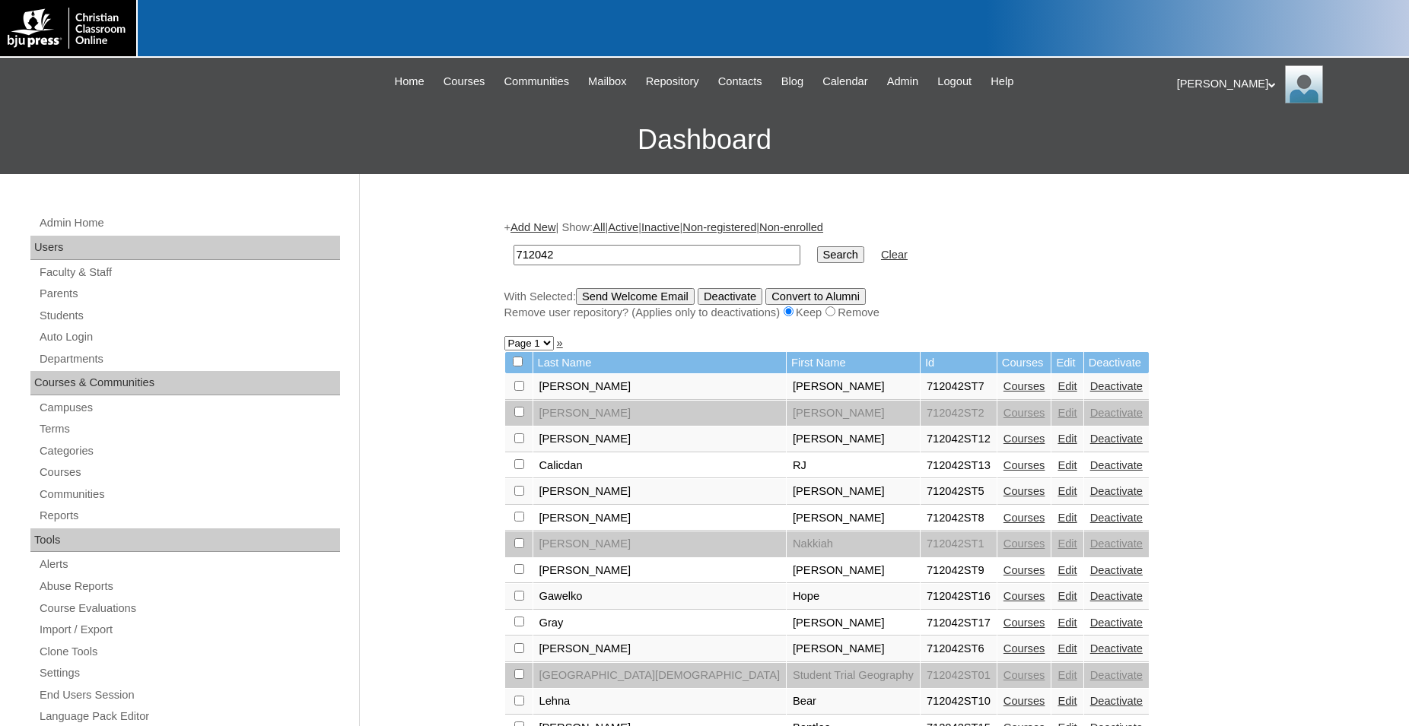
scroll to position [233, 0]
